Goal: Information Seeking & Learning: Understand process/instructions

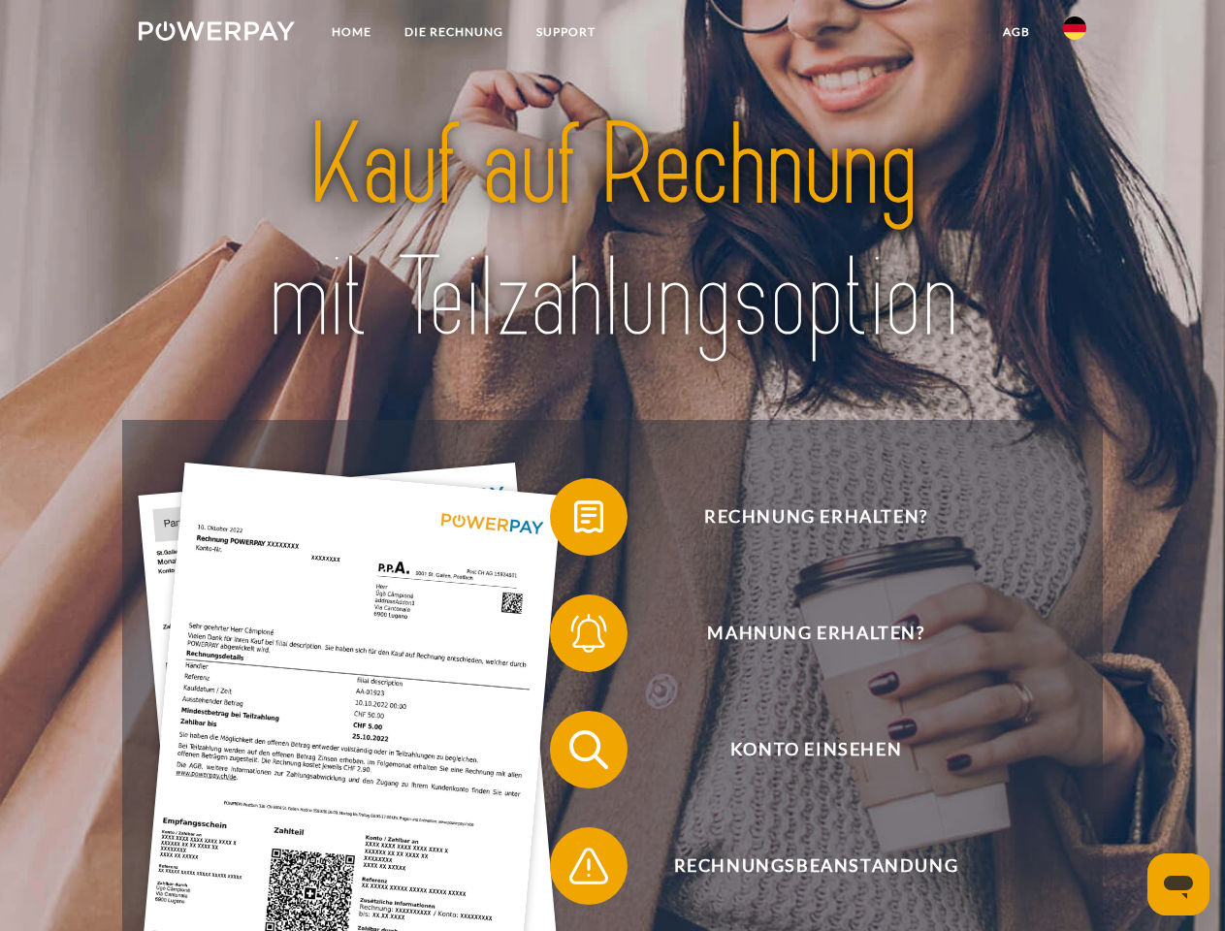
click at [216, 34] on img at bounding box center [217, 30] width 156 height 19
click at [1074, 34] on img at bounding box center [1074, 27] width 23 height 23
click at [1015, 32] on link "agb" at bounding box center [1016, 32] width 60 height 35
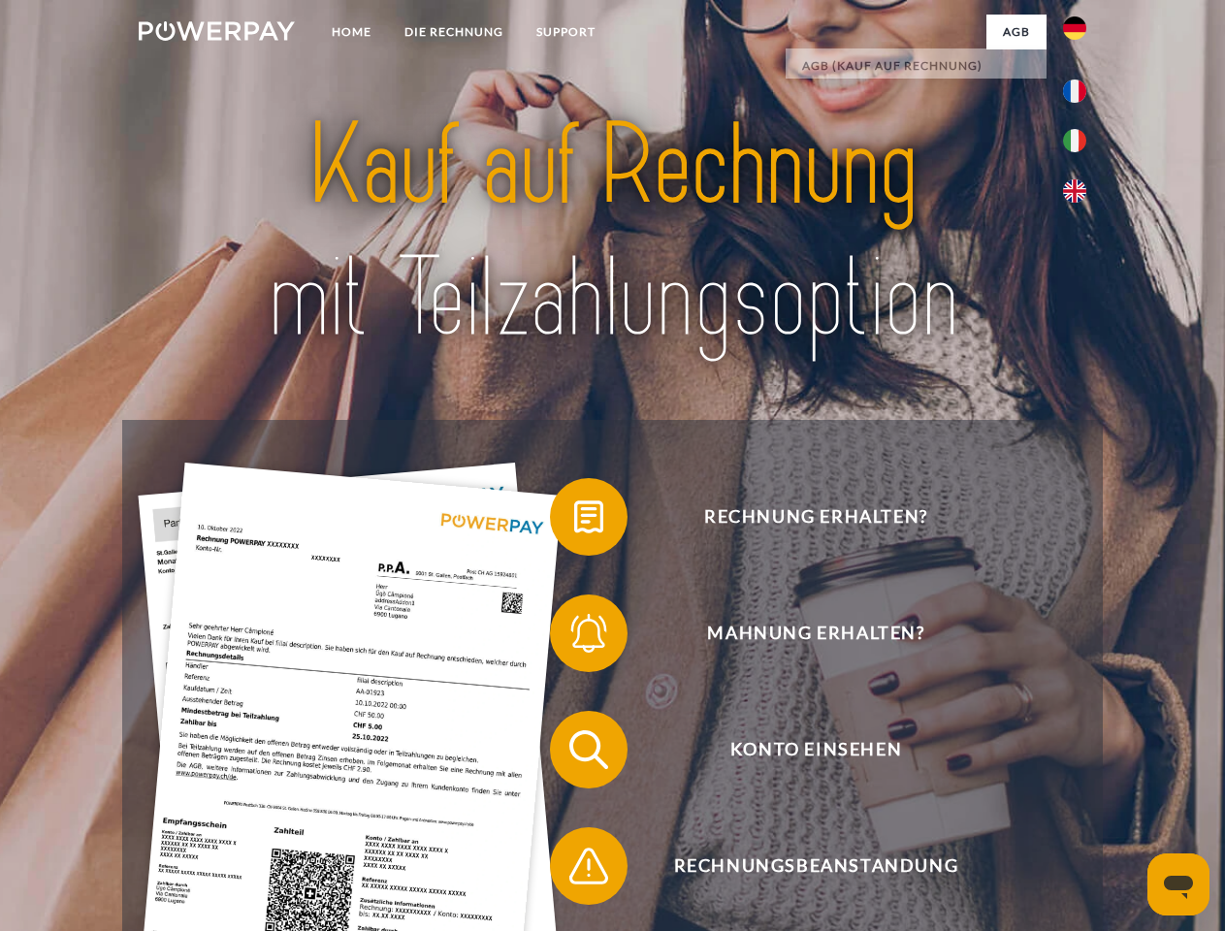
click at [574, 521] on span at bounding box center [559, 516] width 97 height 97
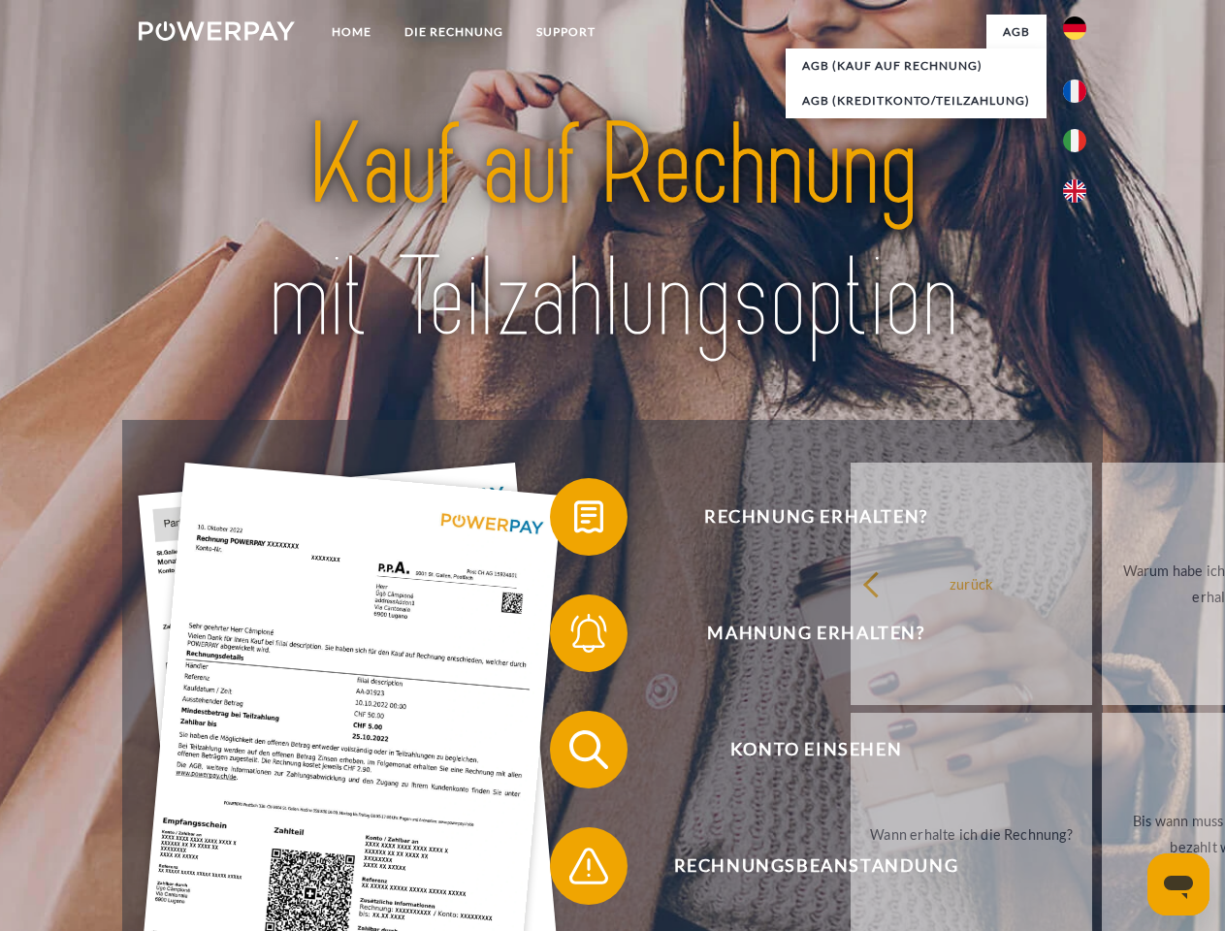
click at [574, 637] on span at bounding box center [559, 633] width 97 height 97
click at [1101, 753] on link "Bis wann muss die Rechnung bezahlt werden?" at bounding box center [1221, 834] width 241 height 242
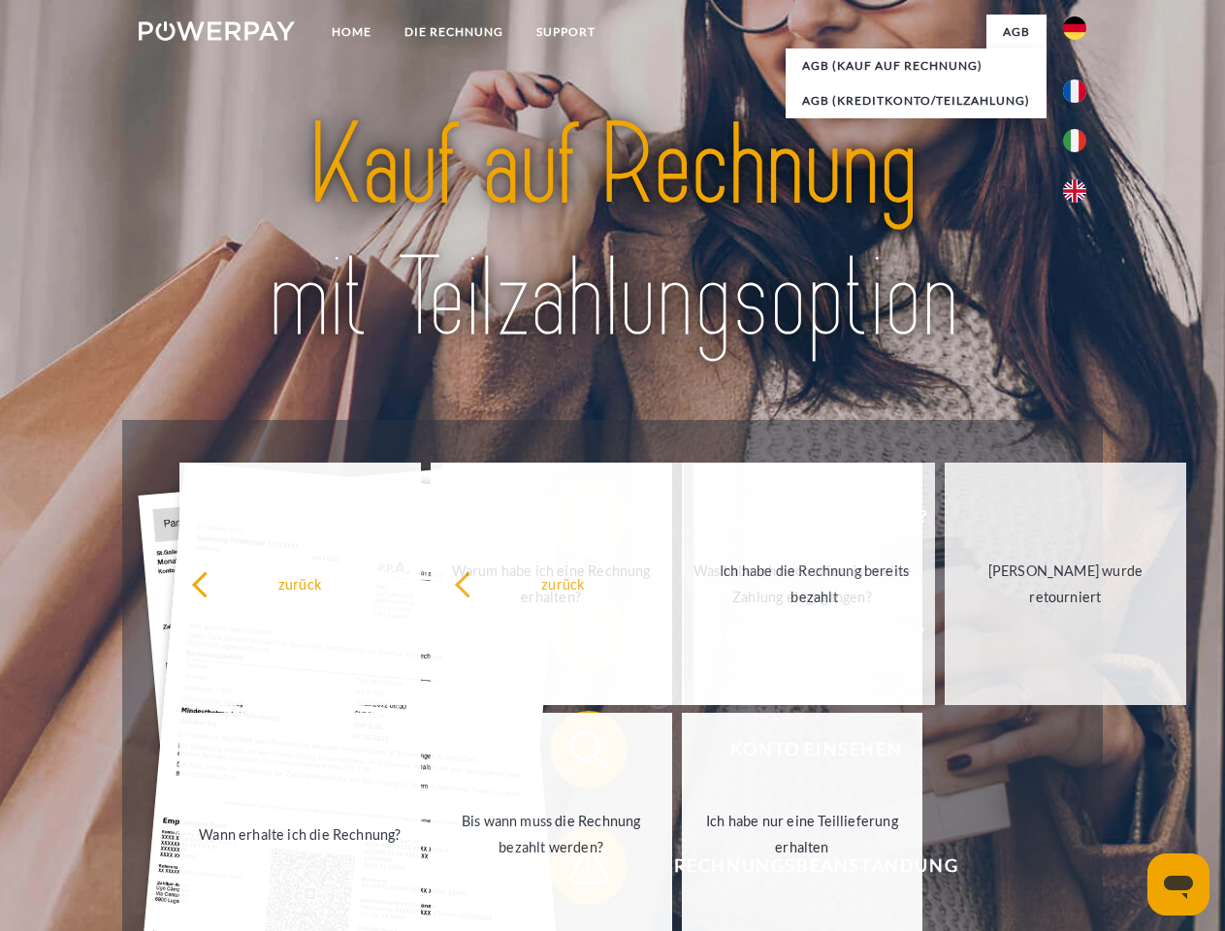
click at [574, 870] on span at bounding box center [559, 865] width 97 height 97
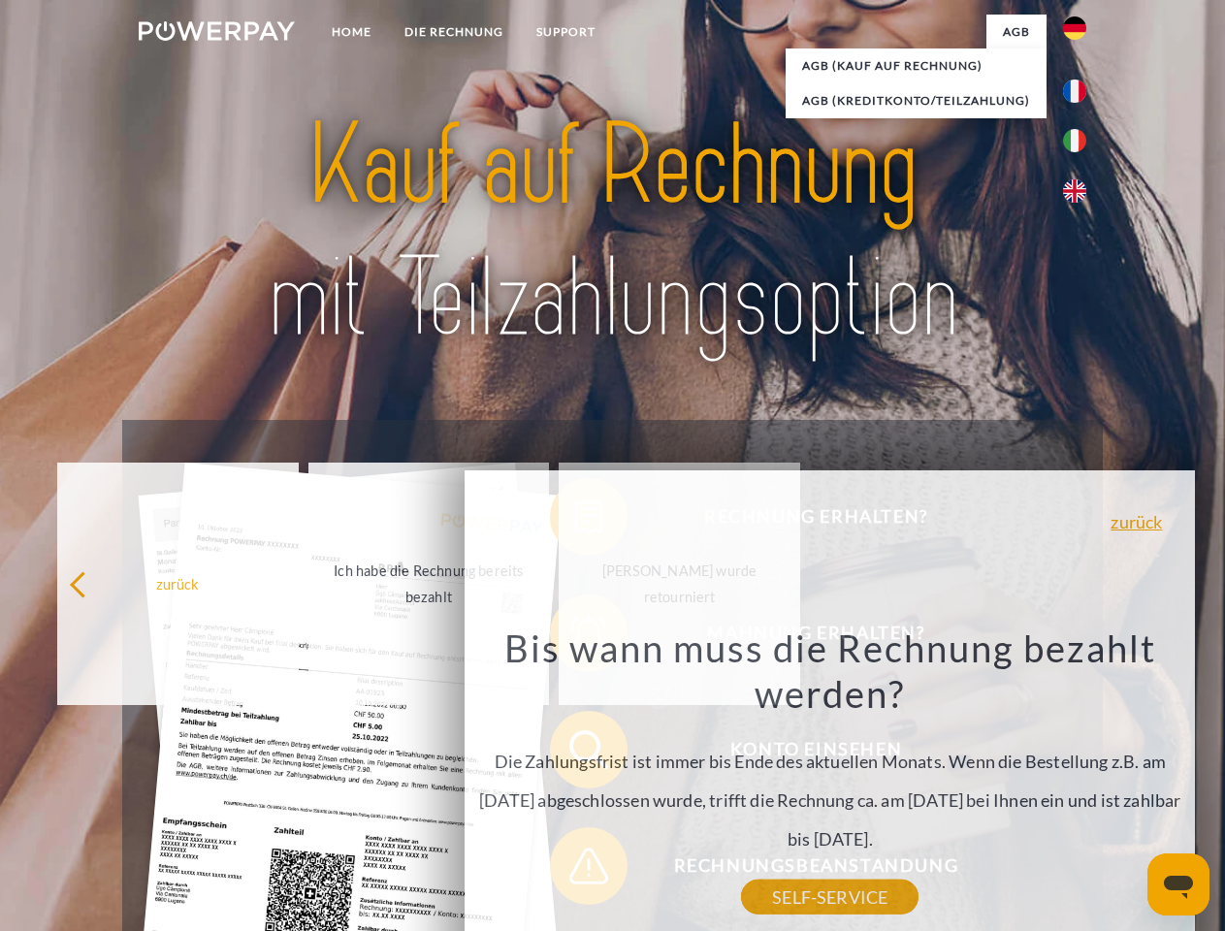
click at [1178, 884] on icon "Messaging-Fenster öffnen" at bounding box center [1178, 887] width 29 height 23
